Goal: Task Accomplishment & Management: Use online tool/utility

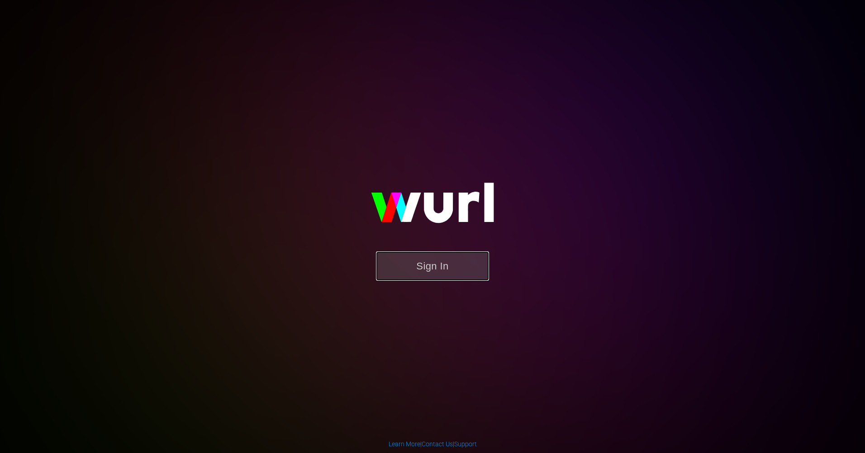
click at [419, 270] on button "Sign In" at bounding box center [432, 266] width 113 height 29
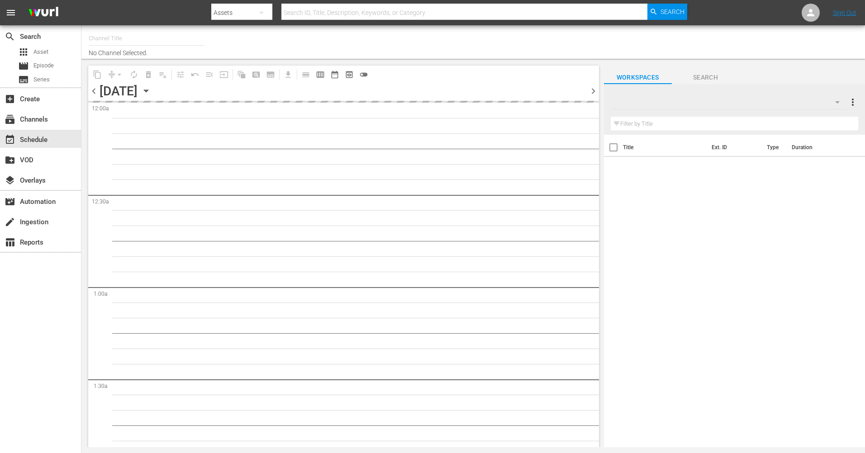
type input "The Film Detective (1847)"
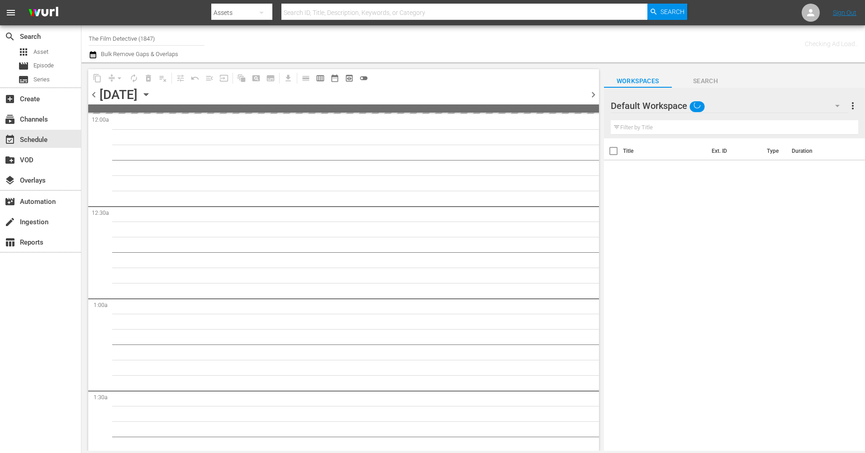
click at [148, 95] on icon "button" at bounding box center [146, 95] width 4 height 2
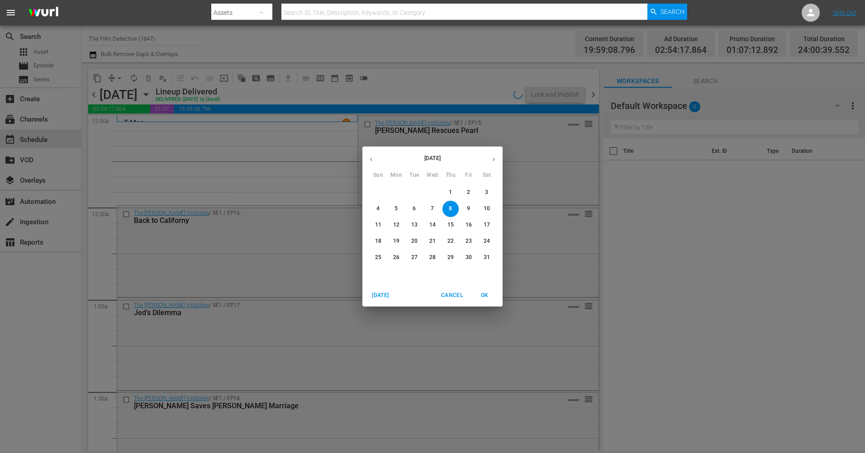
click at [493, 164] on button "button" at bounding box center [494, 160] width 18 height 18
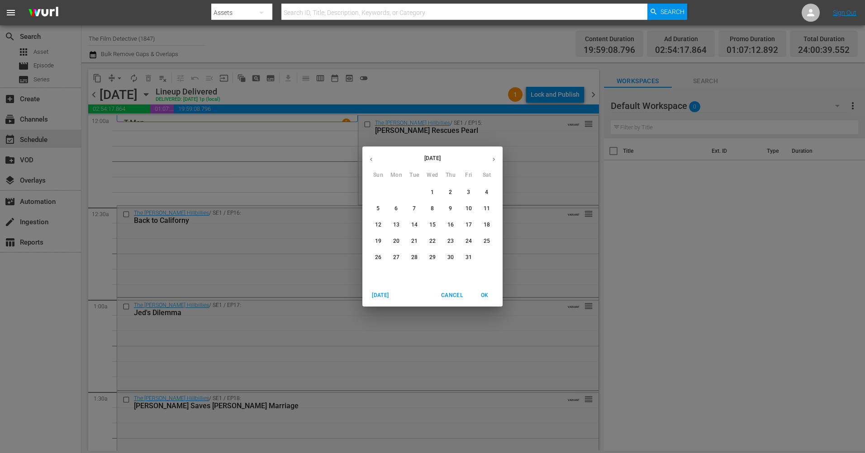
click at [433, 191] on p "1" at bounding box center [432, 193] width 3 height 8
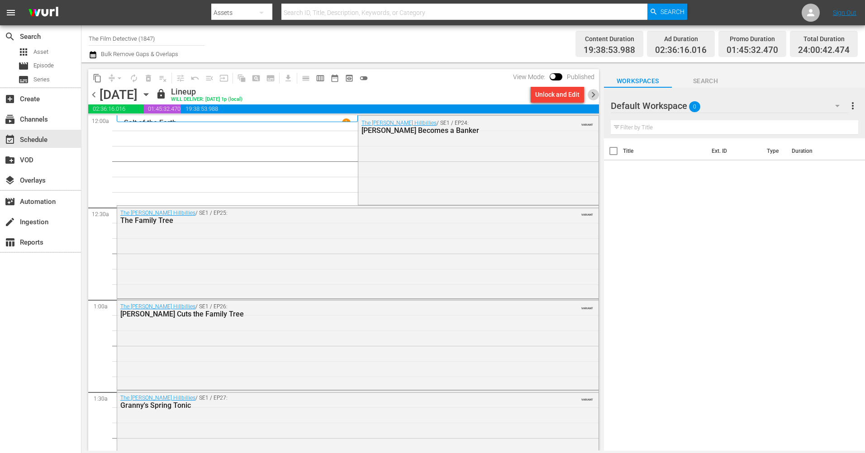
click at [591, 96] on span "chevron_right" at bounding box center [593, 94] width 11 height 11
